Goal: Information Seeking & Learning: Learn about a topic

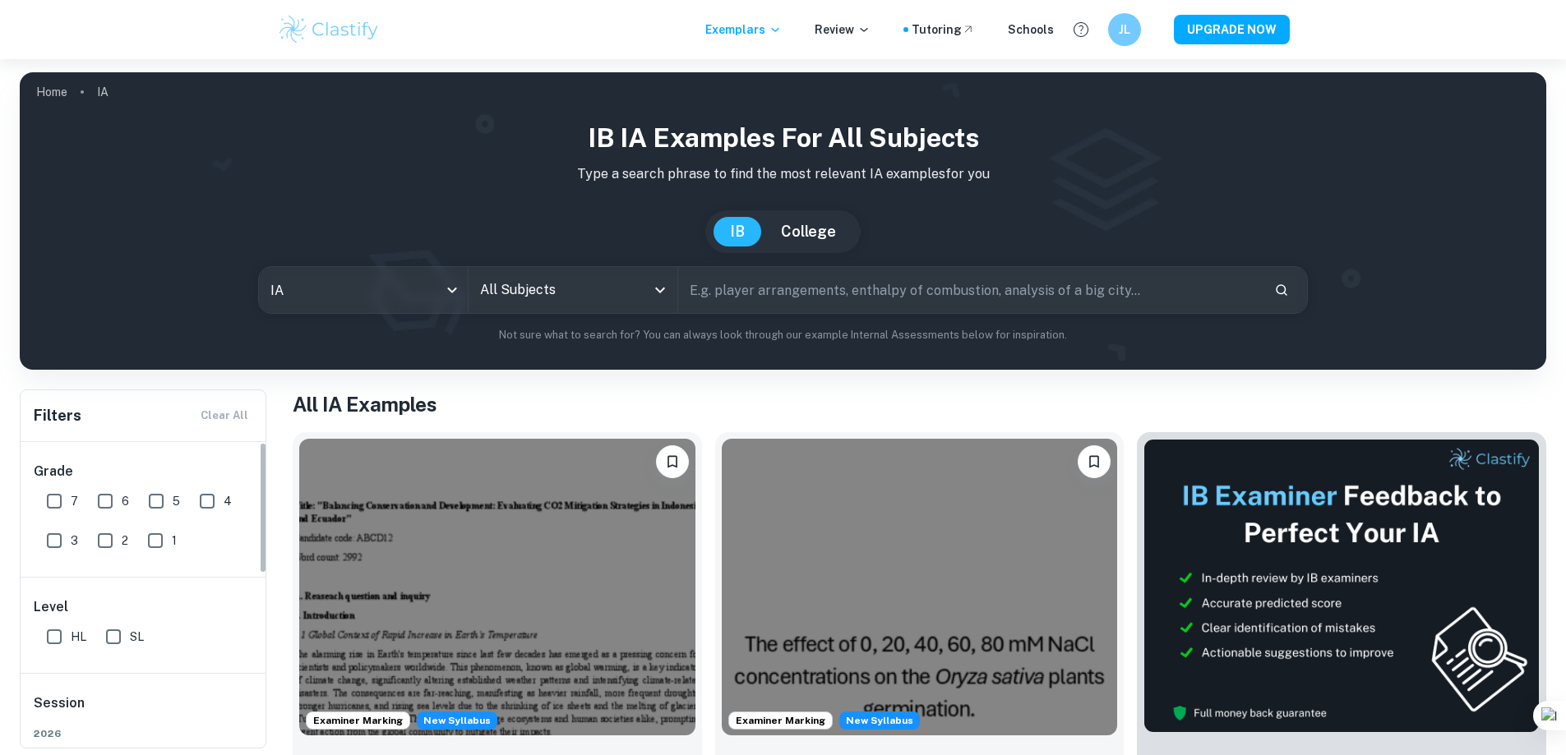
drag, startPoint x: 111, startPoint y: 497, endPoint x: 75, endPoint y: 502, distance: 36.5
click at [111, 497] on input "6" at bounding box center [105, 501] width 33 height 33
checkbox input "true"
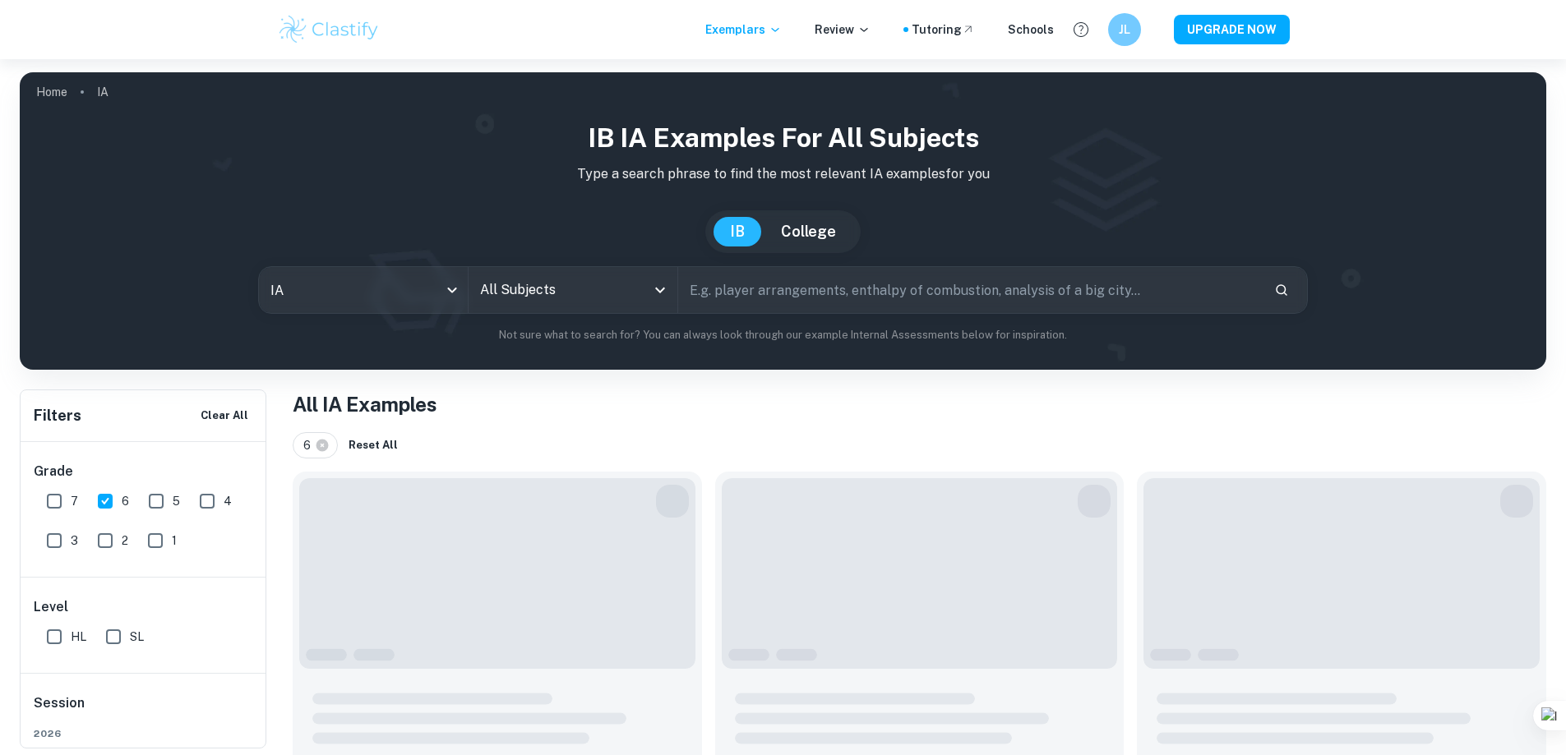
click at [56, 500] on input "7" at bounding box center [54, 501] width 33 height 33
checkbox input "true"
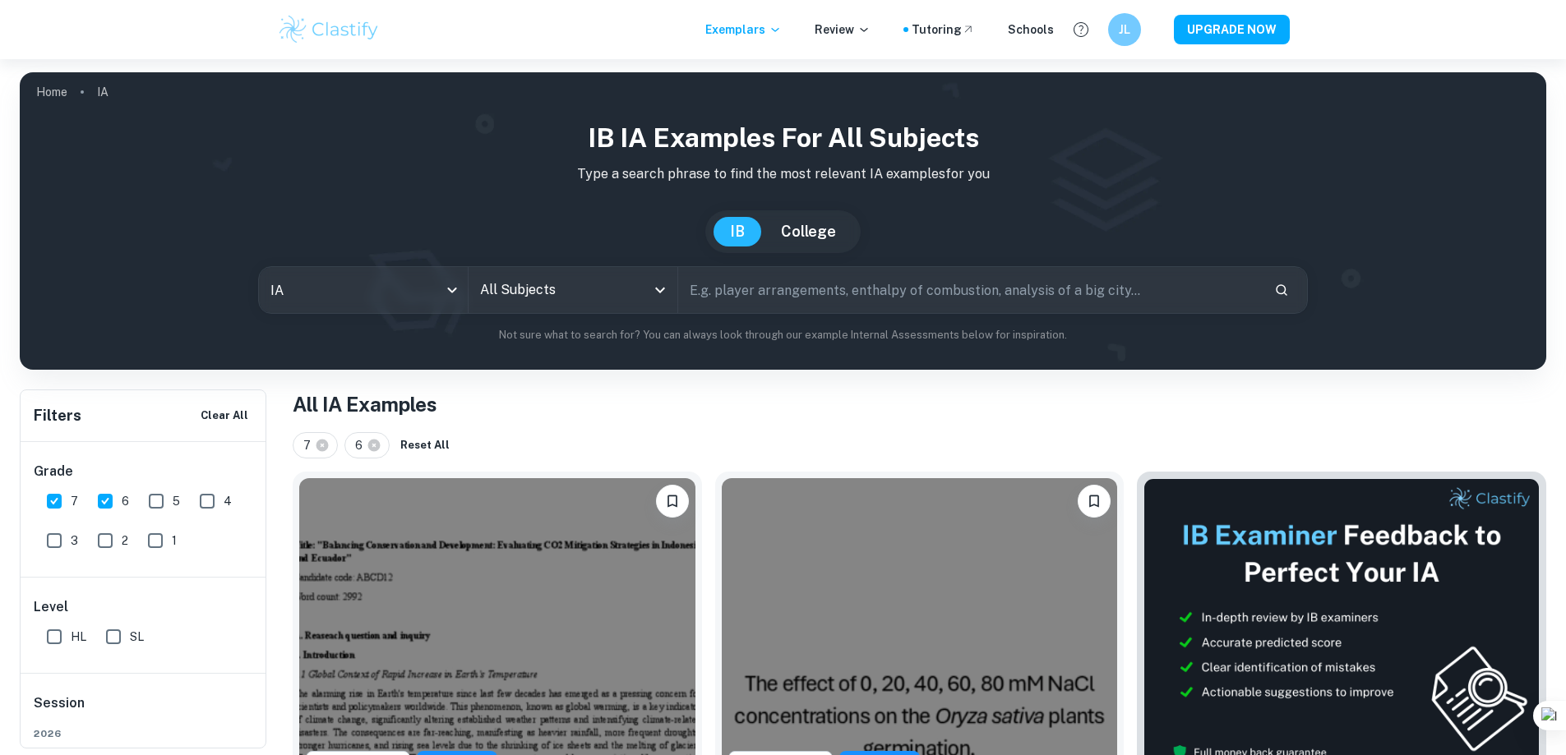
click at [605, 293] on input "All Subjects" at bounding box center [560, 290] width 169 height 31
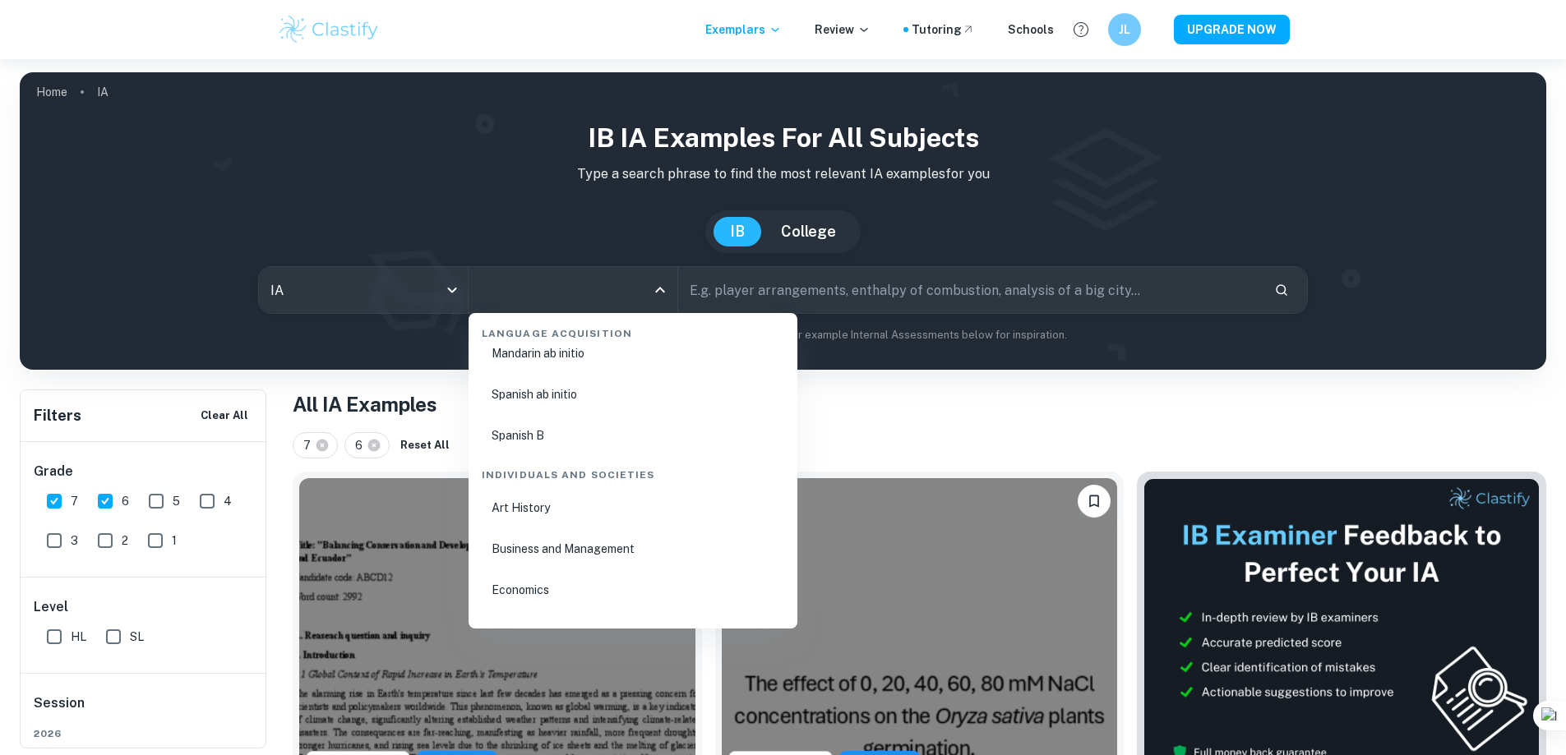
scroll to position [1891, 0]
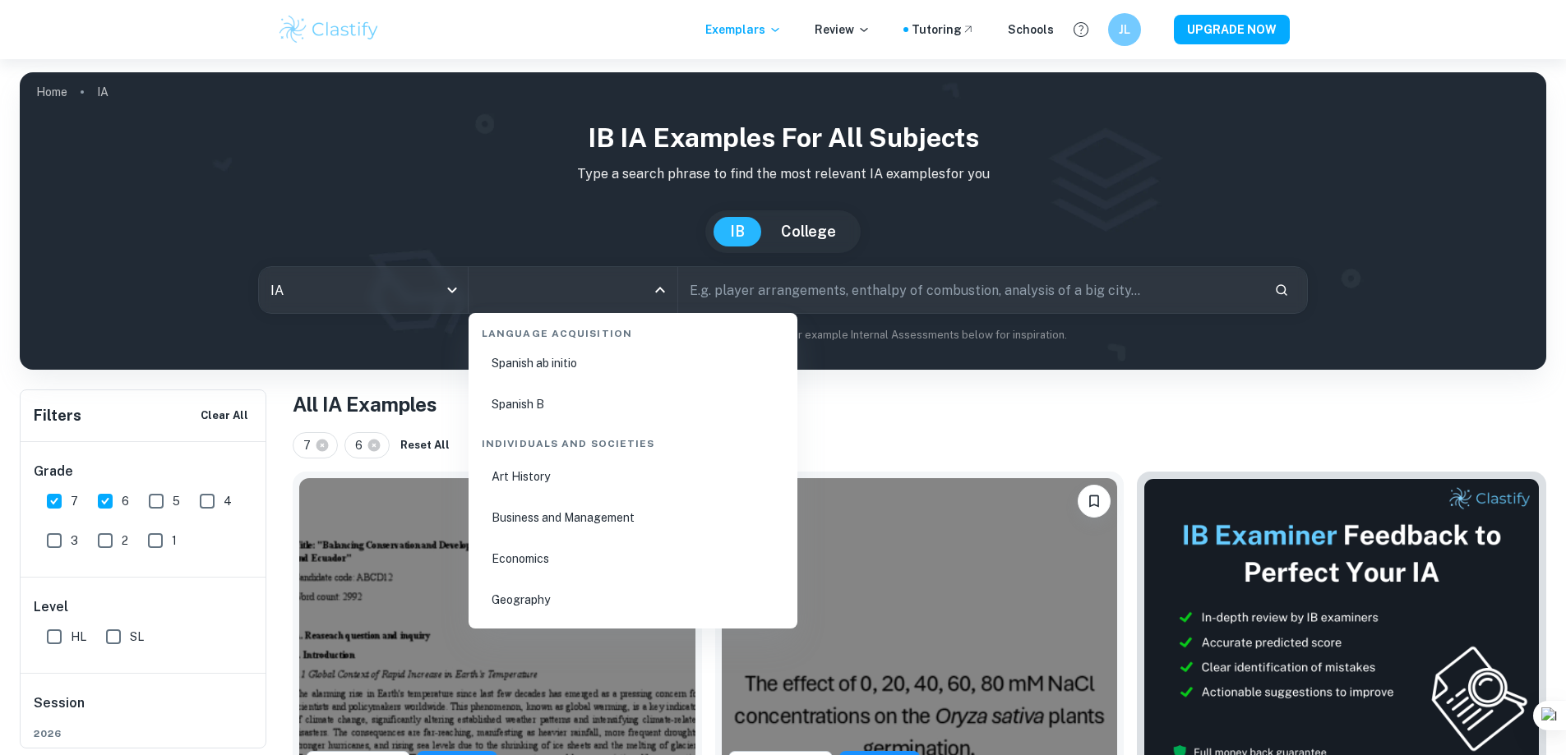
click at [563, 513] on li "Business and Management" at bounding box center [633, 518] width 316 height 38
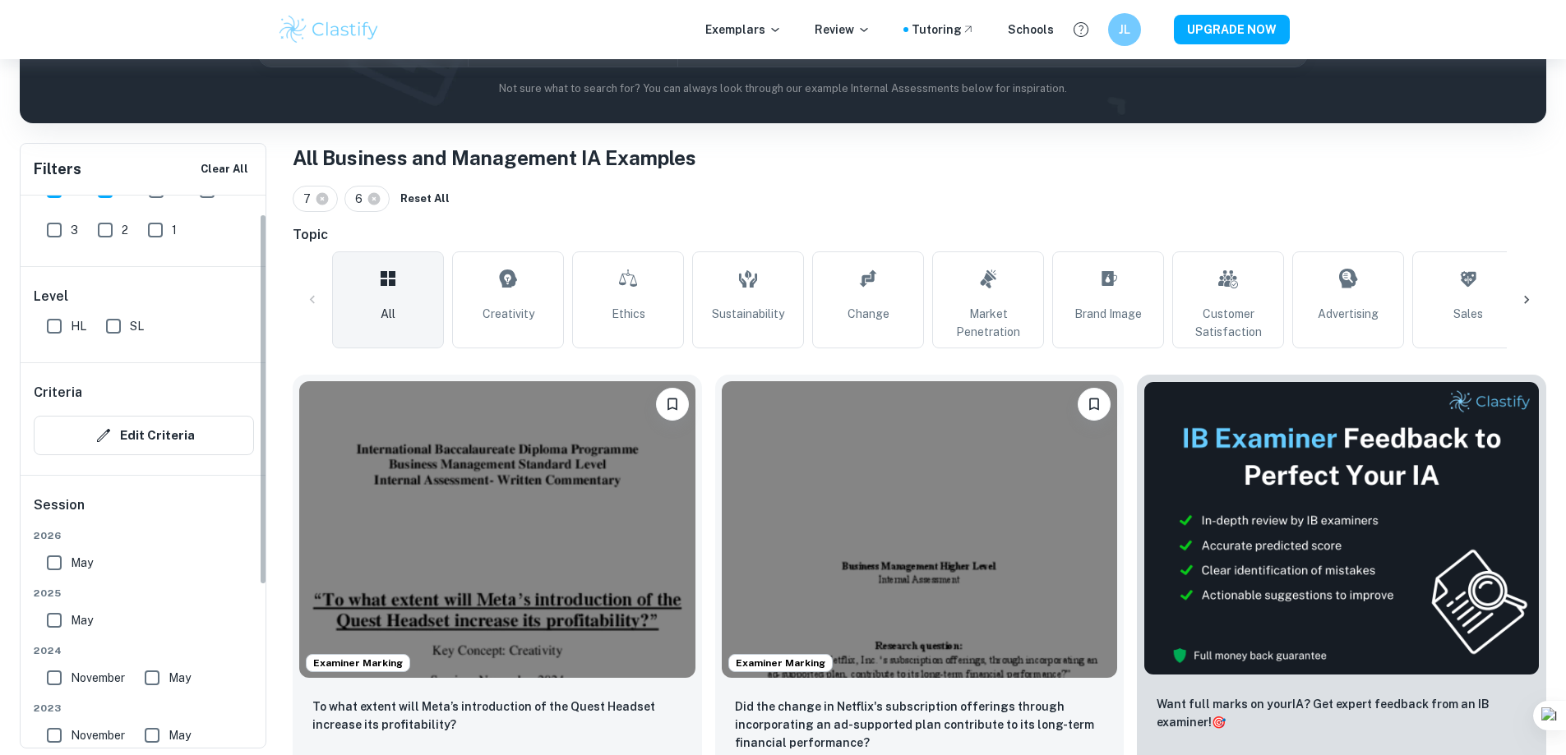
scroll to position [21, 0]
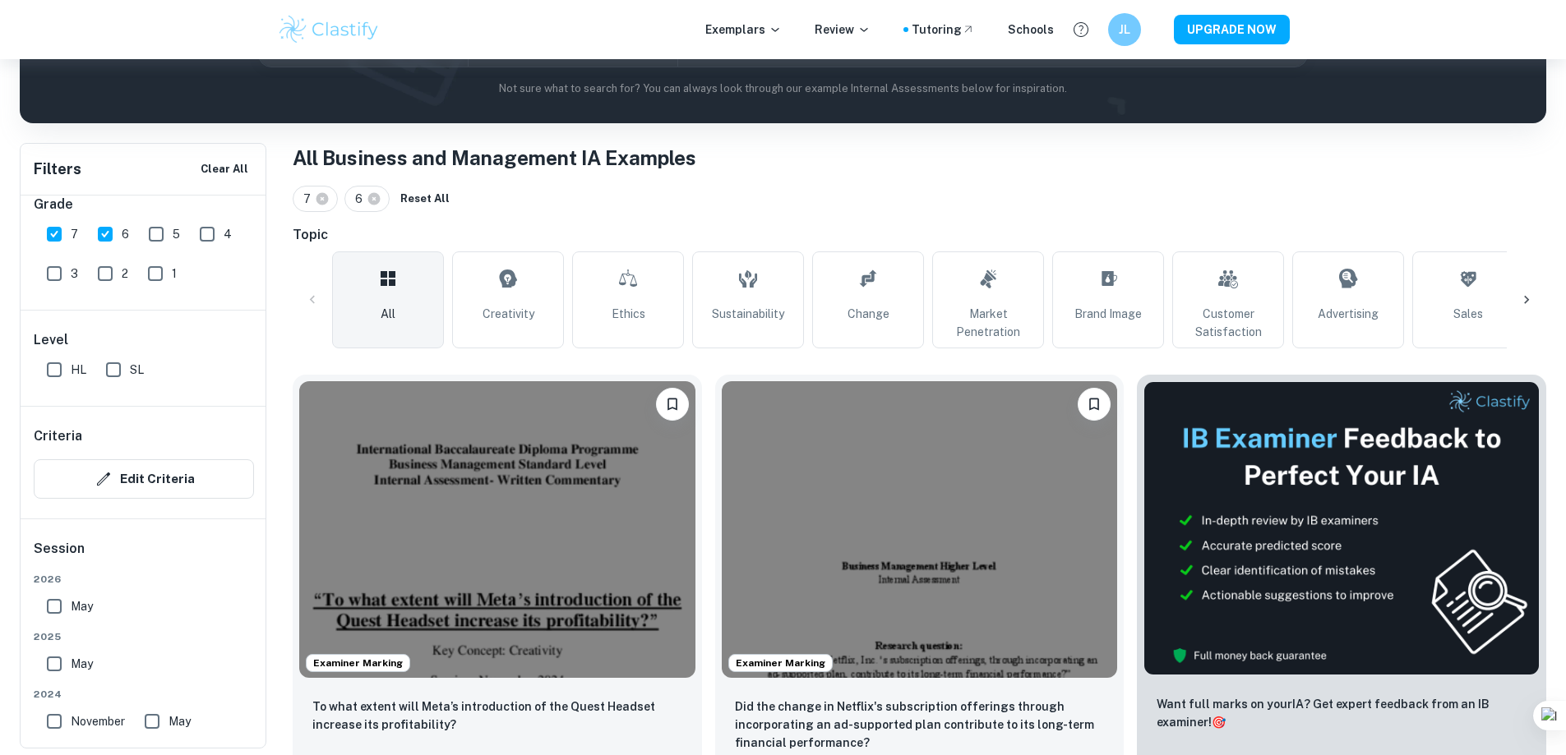
click at [59, 368] on input "HL" at bounding box center [54, 369] width 33 height 33
checkbox input "true"
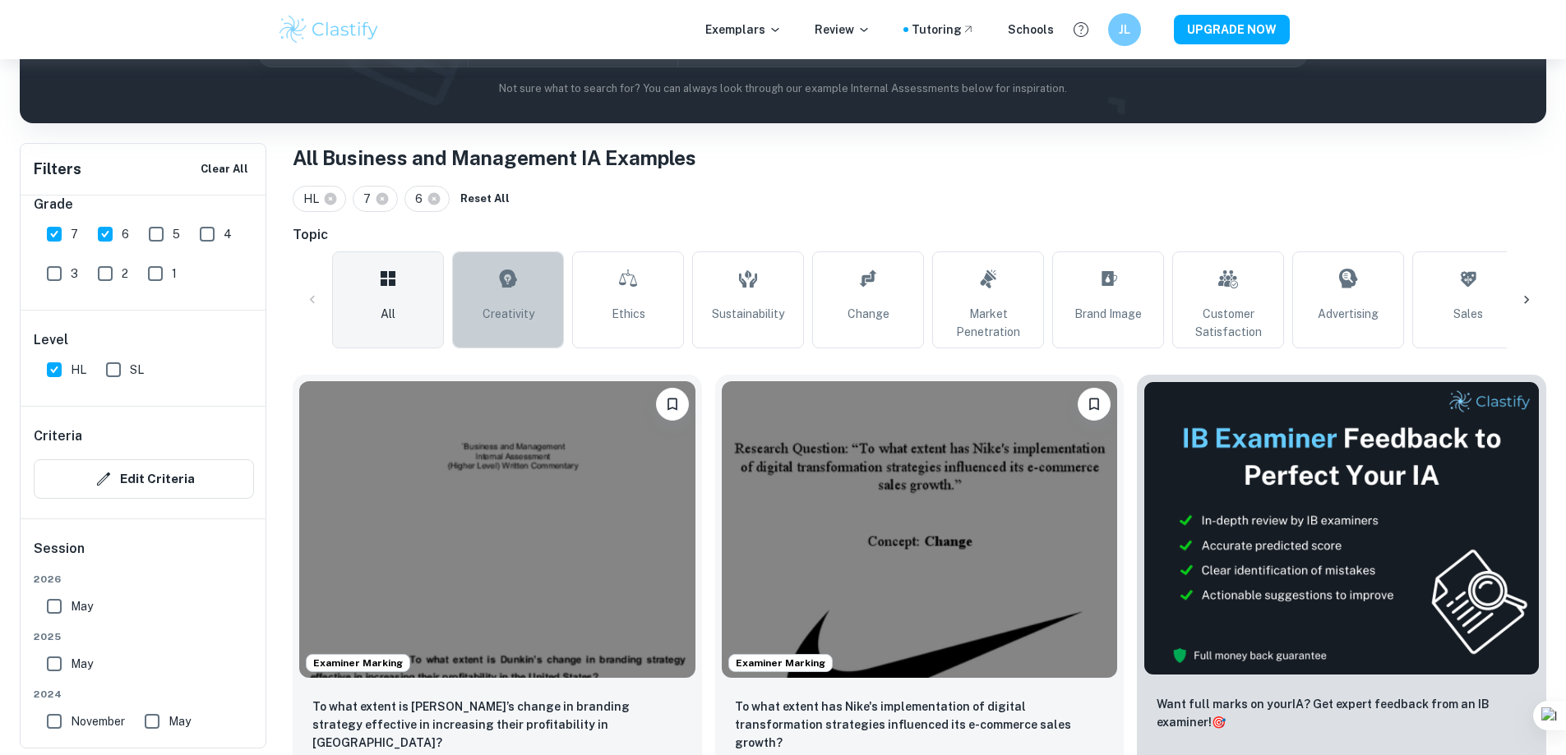
click at [472, 305] on link "Creativity" at bounding box center [508, 300] width 112 height 97
type input "Creativity"
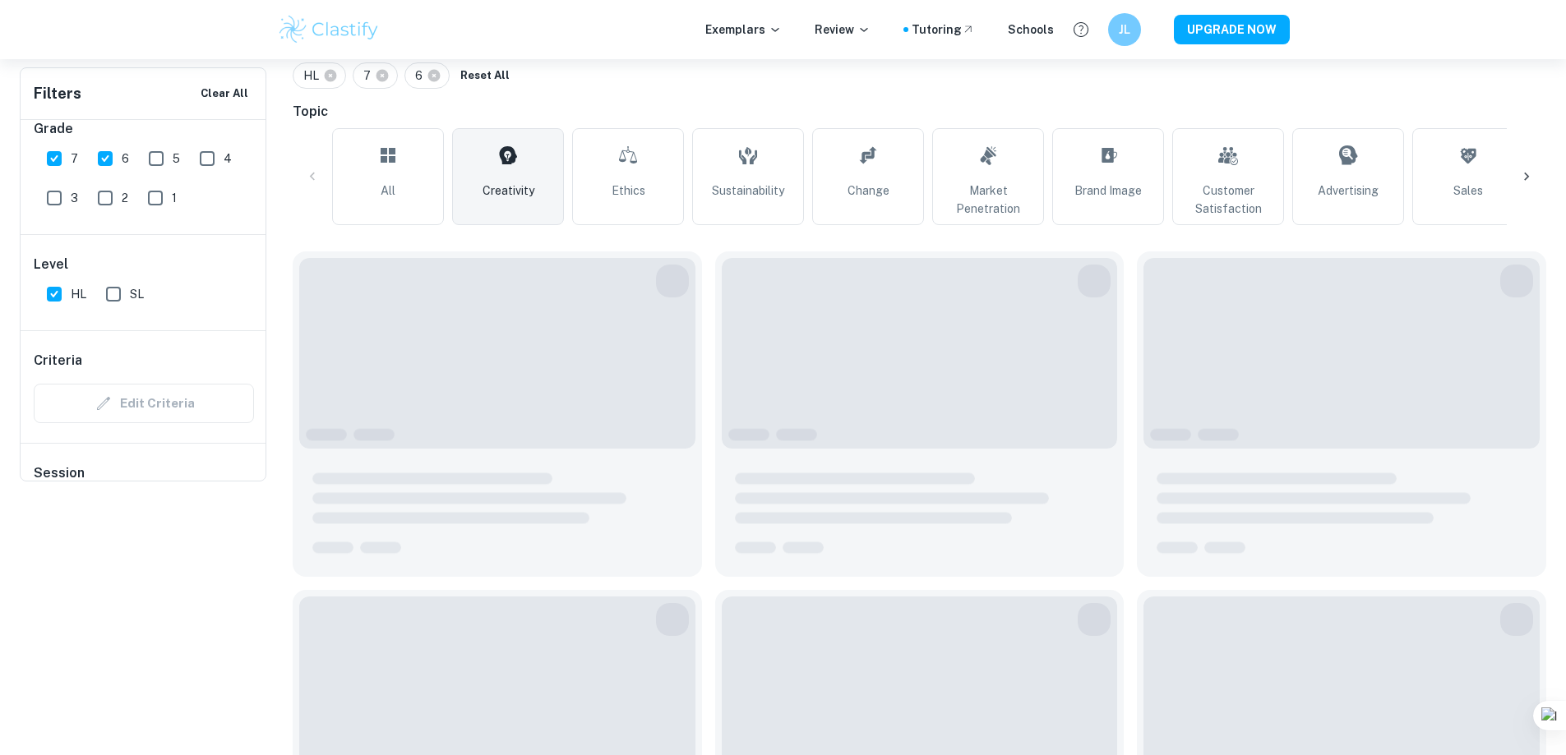
scroll to position [411, 0]
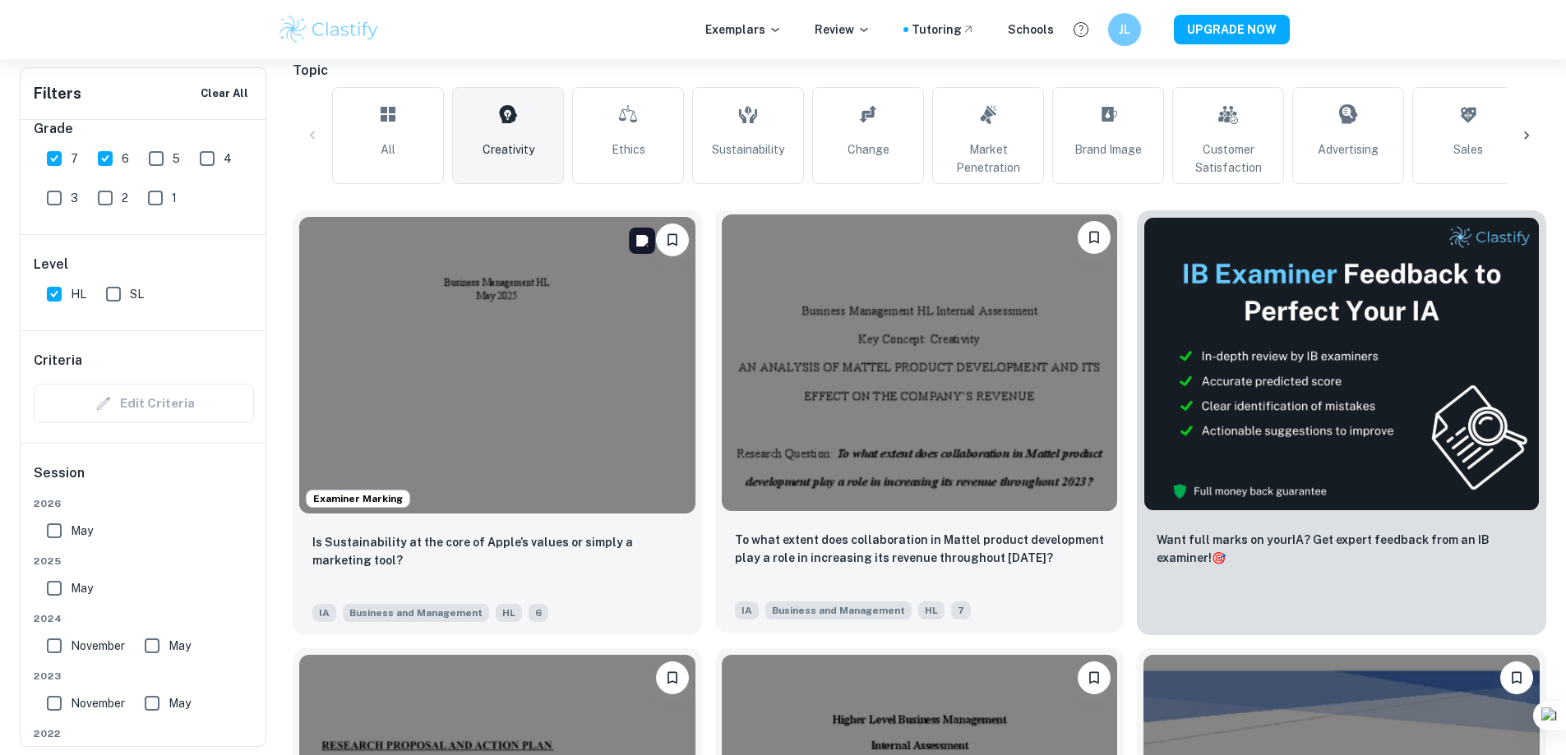
click at [751, 360] on img at bounding box center [920, 363] width 396 height 297
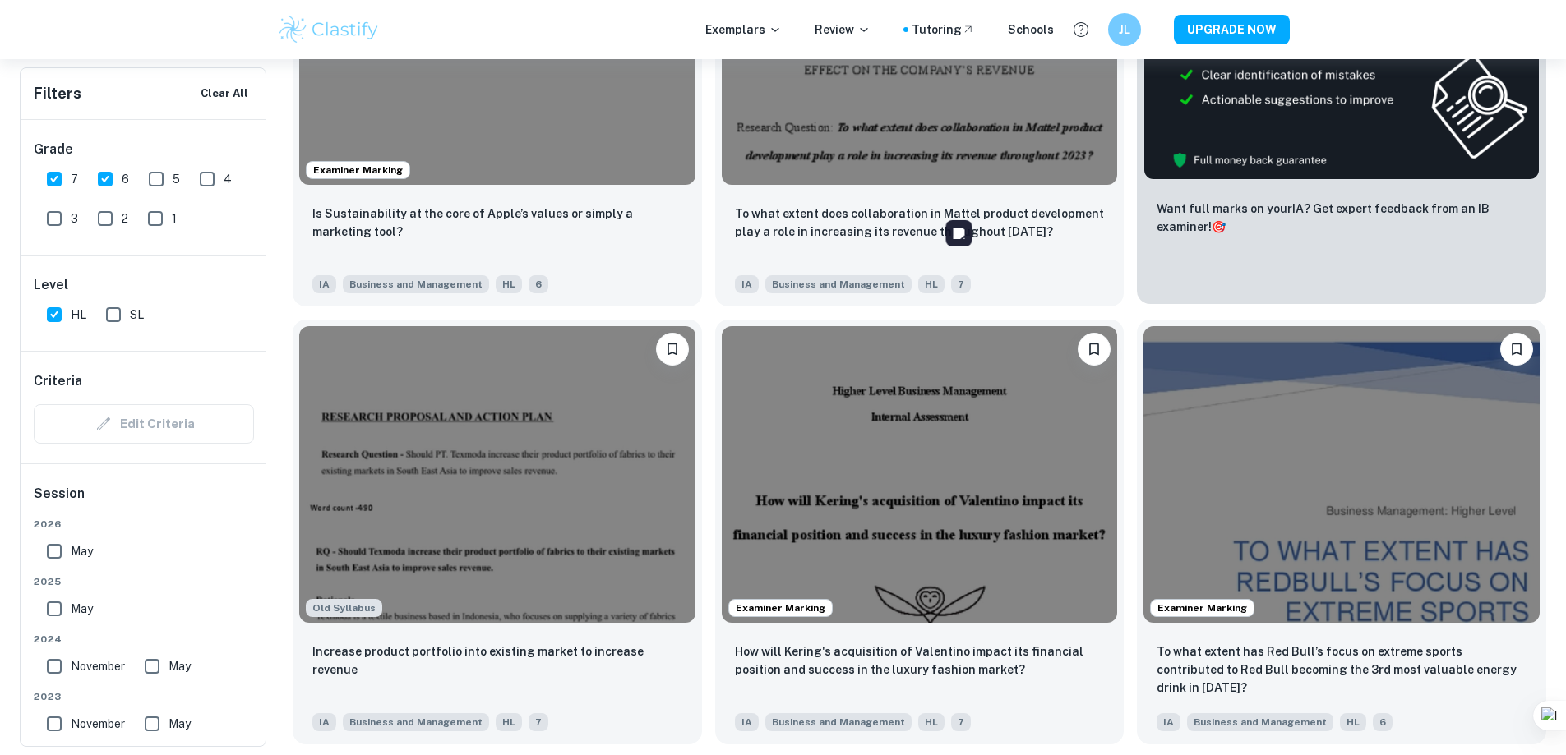
scroll to position [1069, 0]
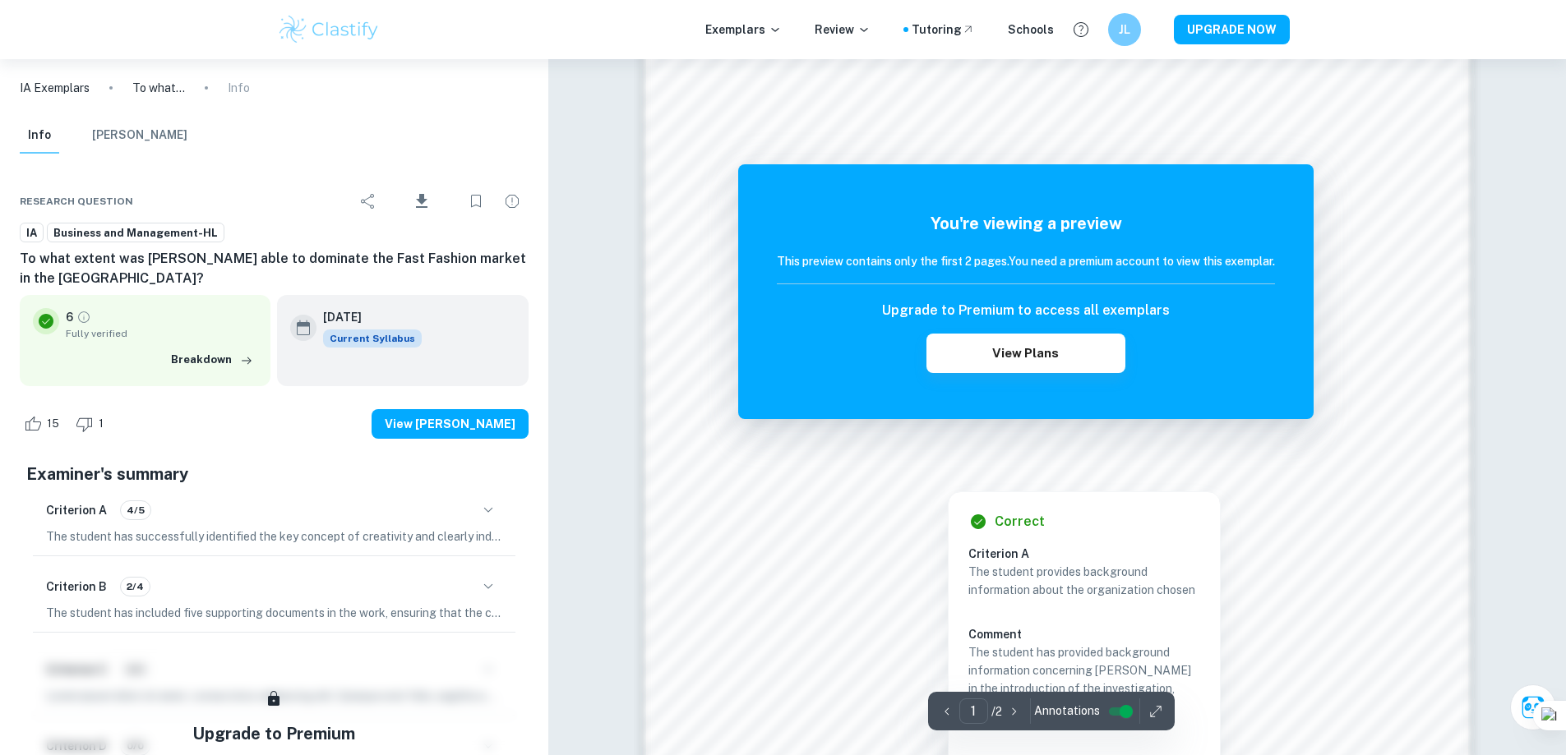
scroll to position [1480, 0]
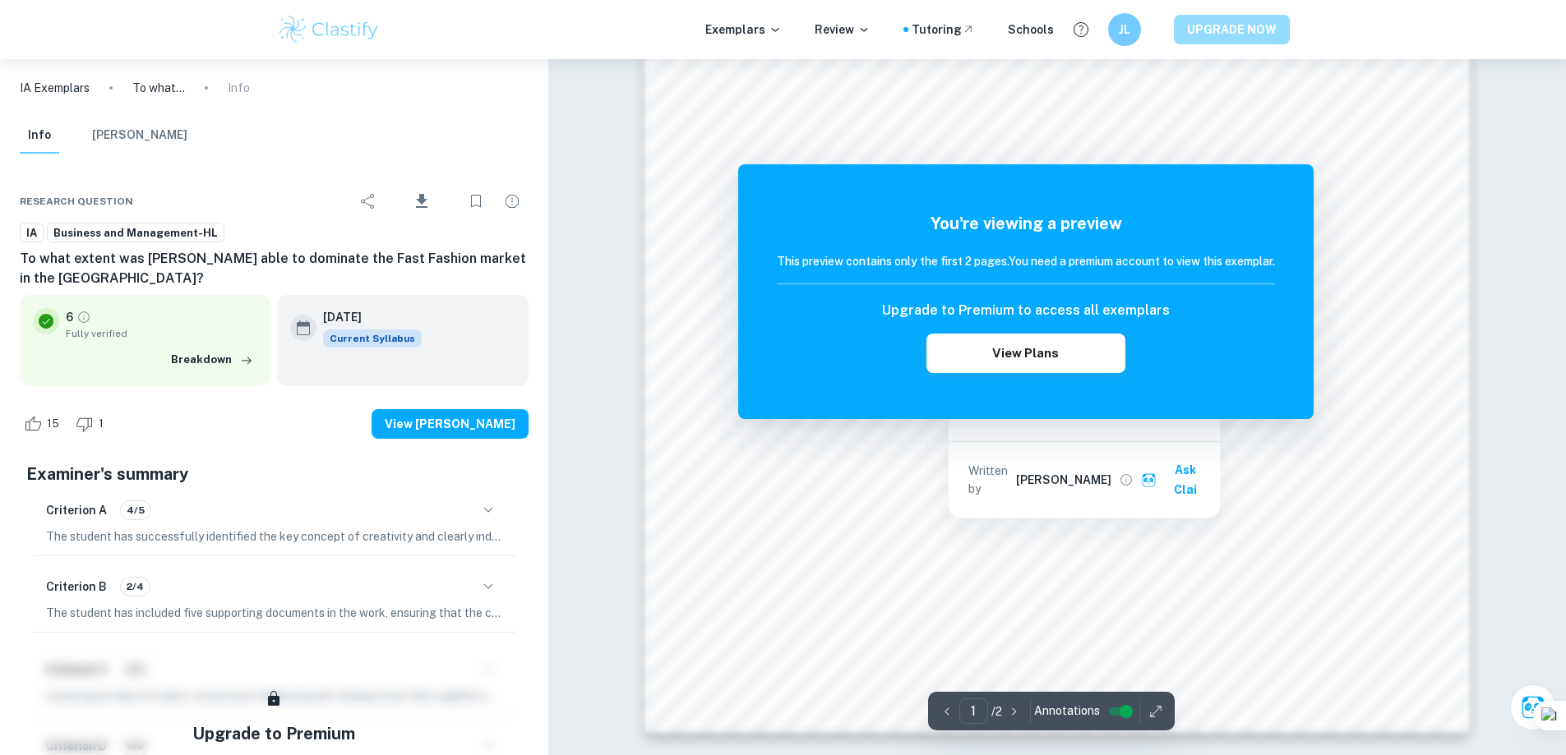
click at [1202, 32] on button "UPGRADE NOW" at bounding box center [1232, 30] width 116 height 30
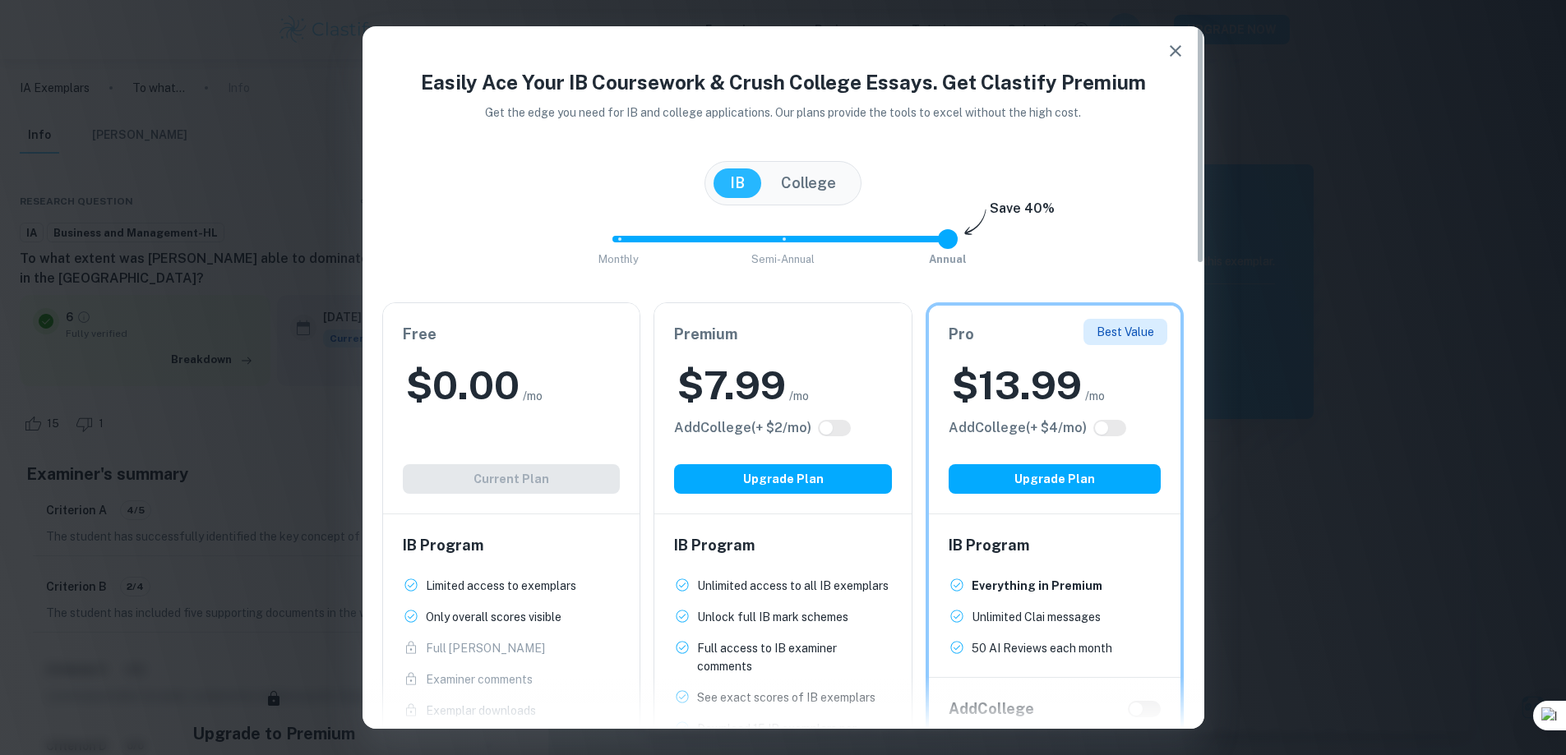
click at [793, 192] on button "College" at bounding box center [809, 184] width 88 height 30
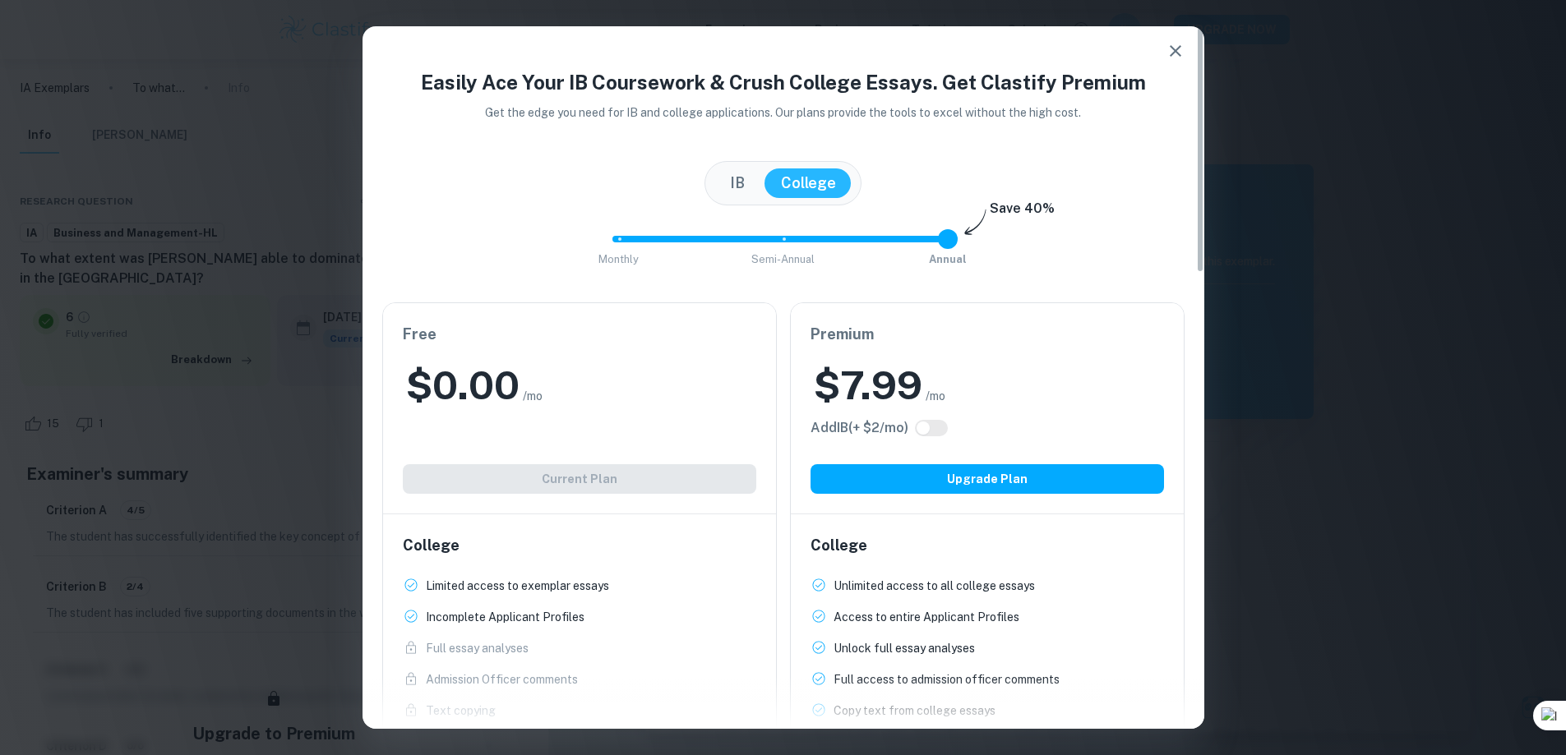
click at [736, 177] on button "IB" at bounding box center [738, 184] width 48 height 30
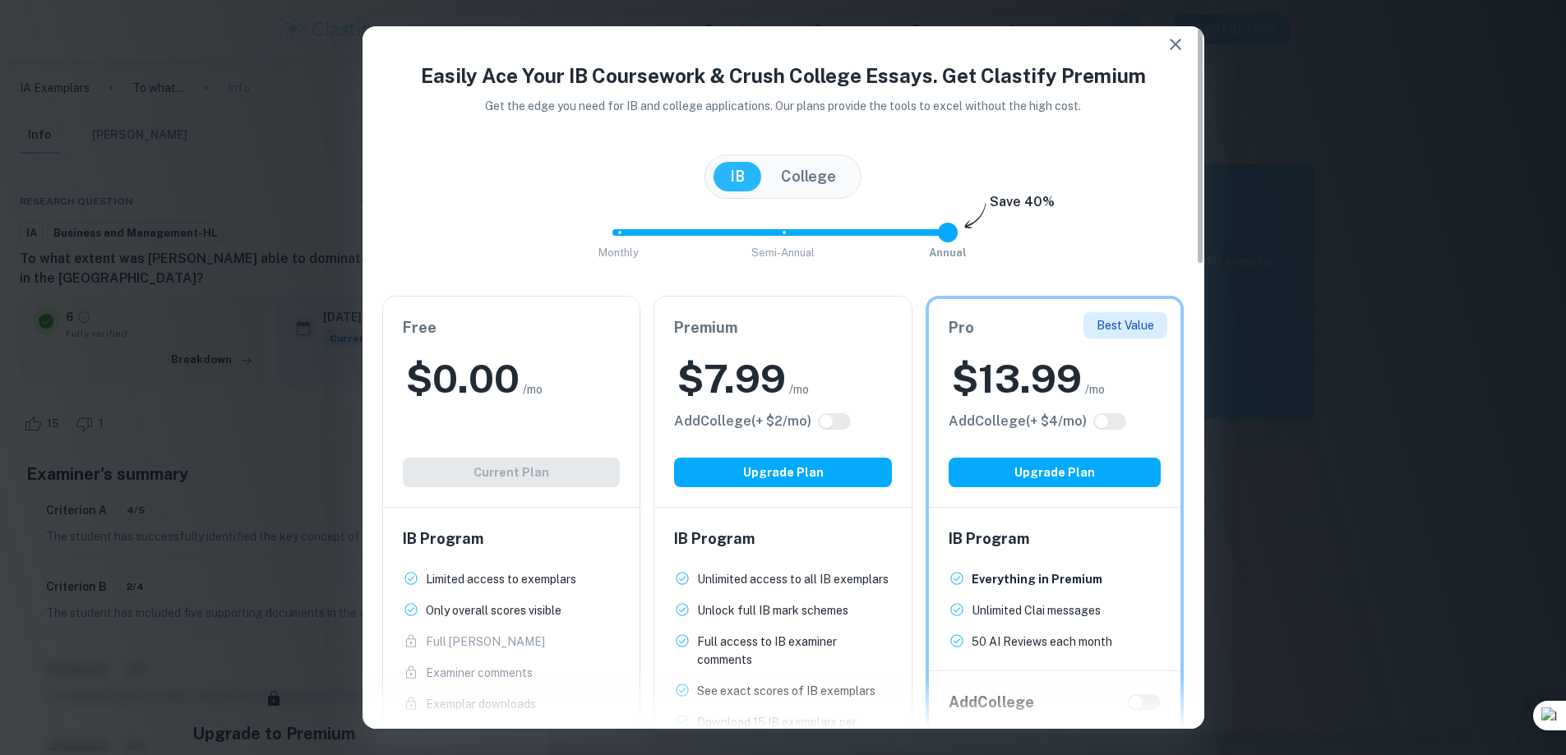
scroll to position [0, 0]
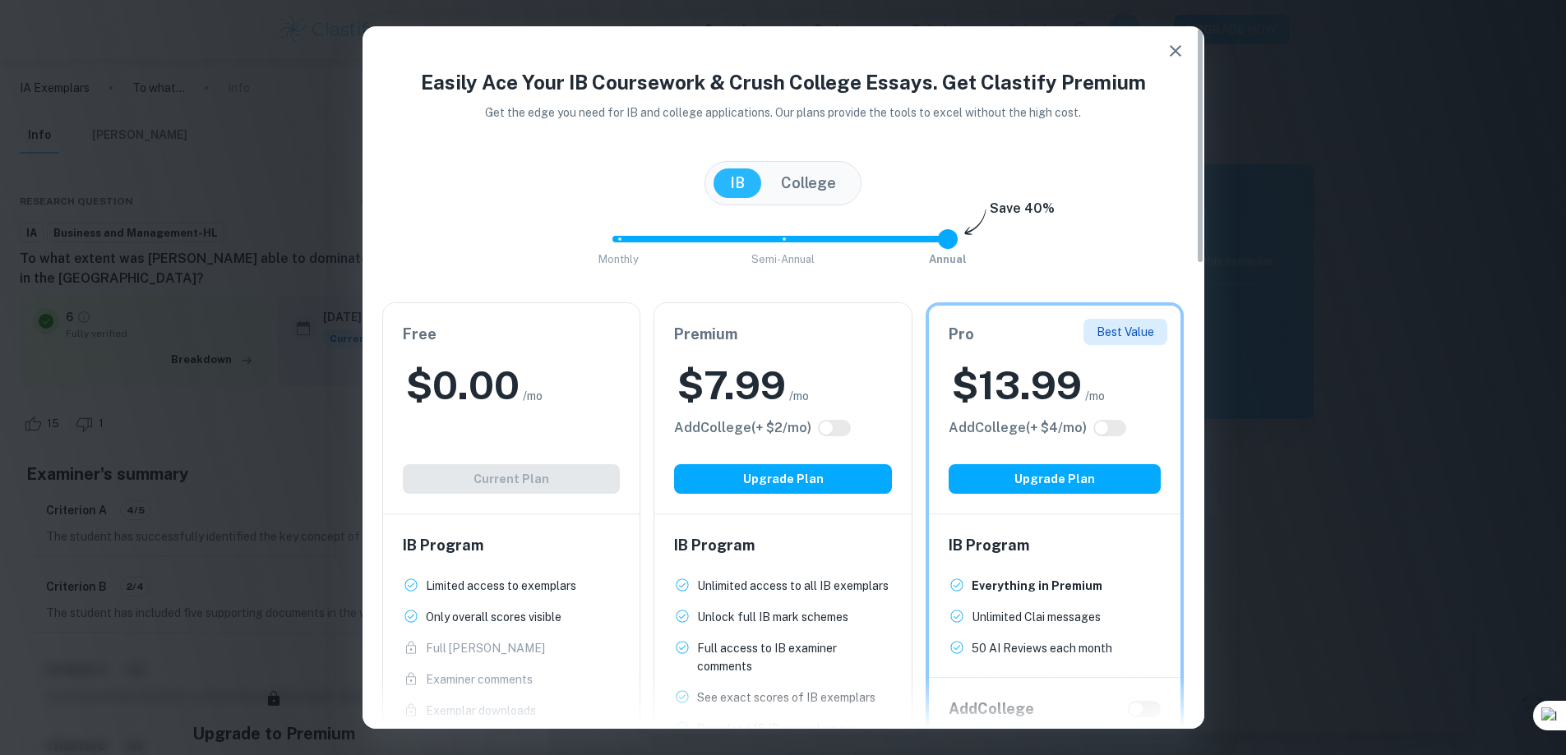
click at [1182, 42] on icon "button" at bounding box center [1176, 51] width 20 height 20
